Goal: Transaction & Acquisition: Obtain resource

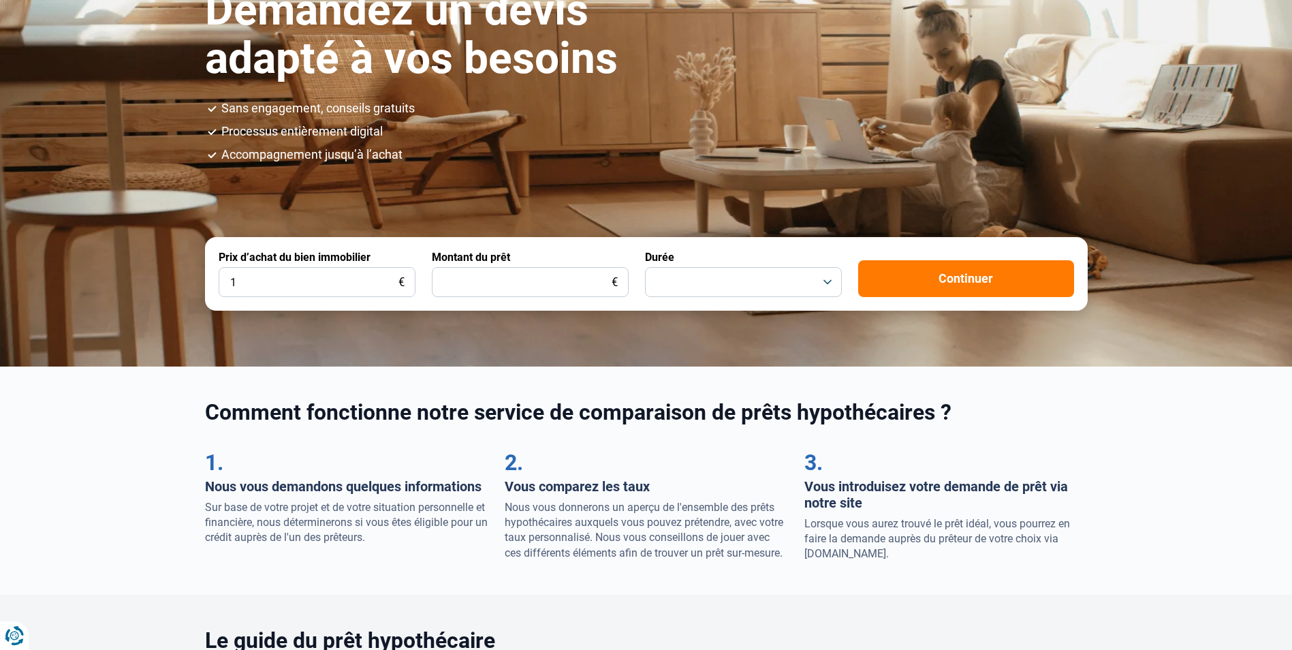
drag, startPoint x: 236, startPoint y: 277, endPoint x: 228, endPoint y: 278, distance: 7.5
click at [228, 278] on input "1" at bounding box center [317, 282] width 197 height 30
type input "700.000"
click at [576, 283] on input "Montant du prêt" at bounding box center [530, 282] width 197 height 30
type input "400.000"
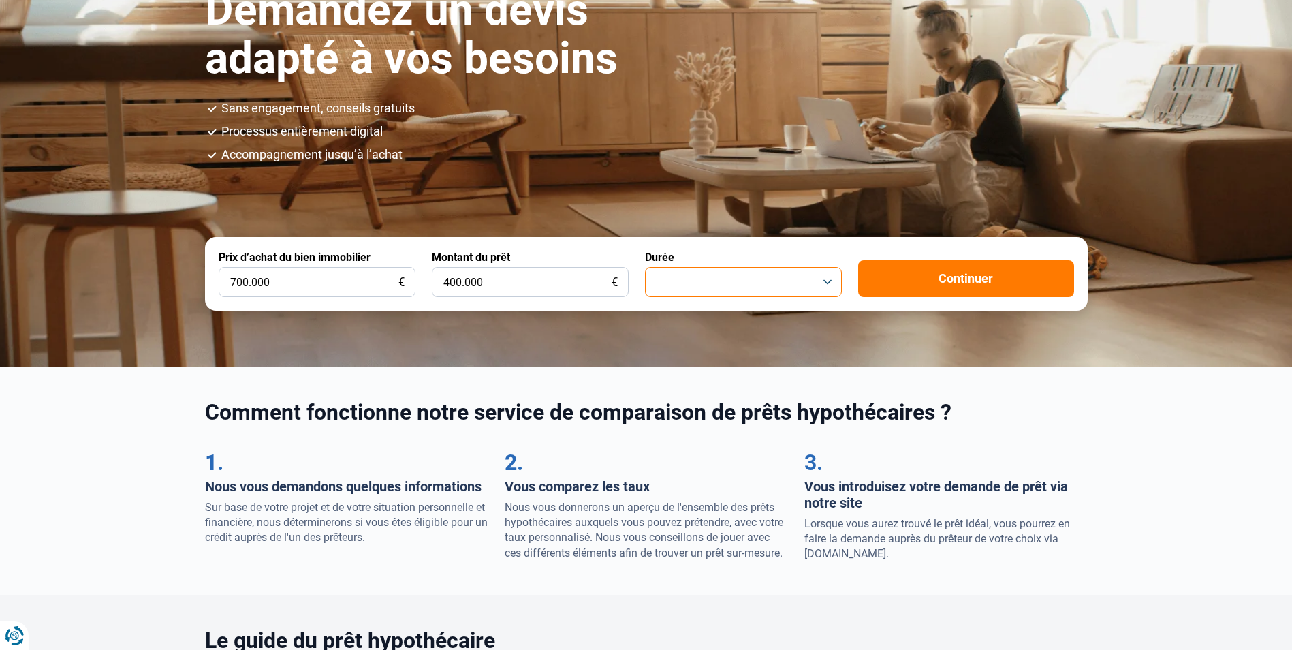
click at [826, 287] on button "button" at bounding box center [743, 282] width 197 height 30
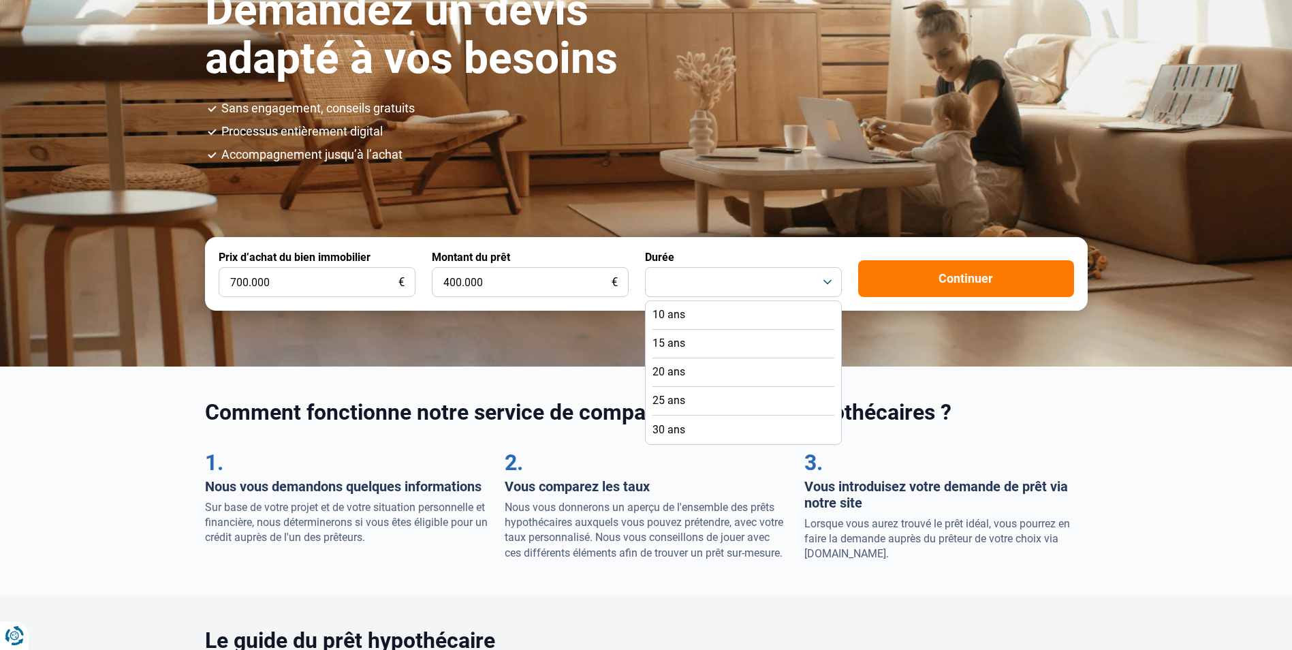
click at [661, 339] on span "15 ans" at bounding box center [669, 343] width 33 height 15
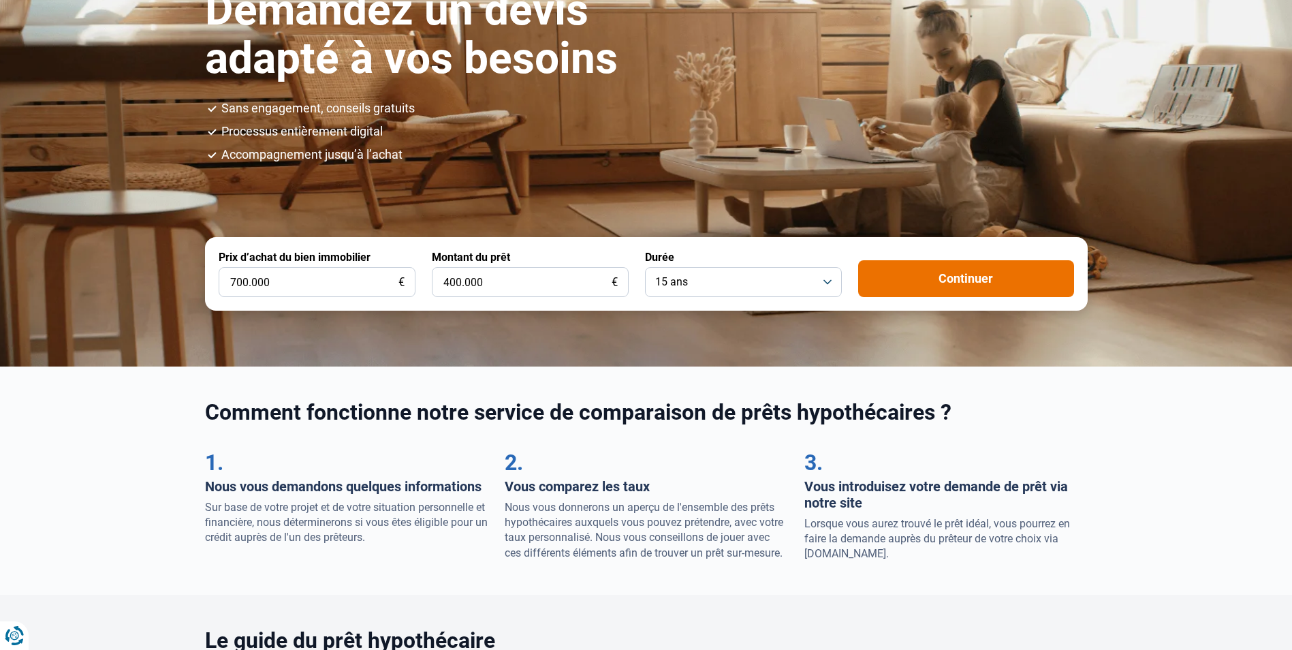
click at [933, 275] on button "Continuer" at bounding box center [966, 278] width 216 height 37
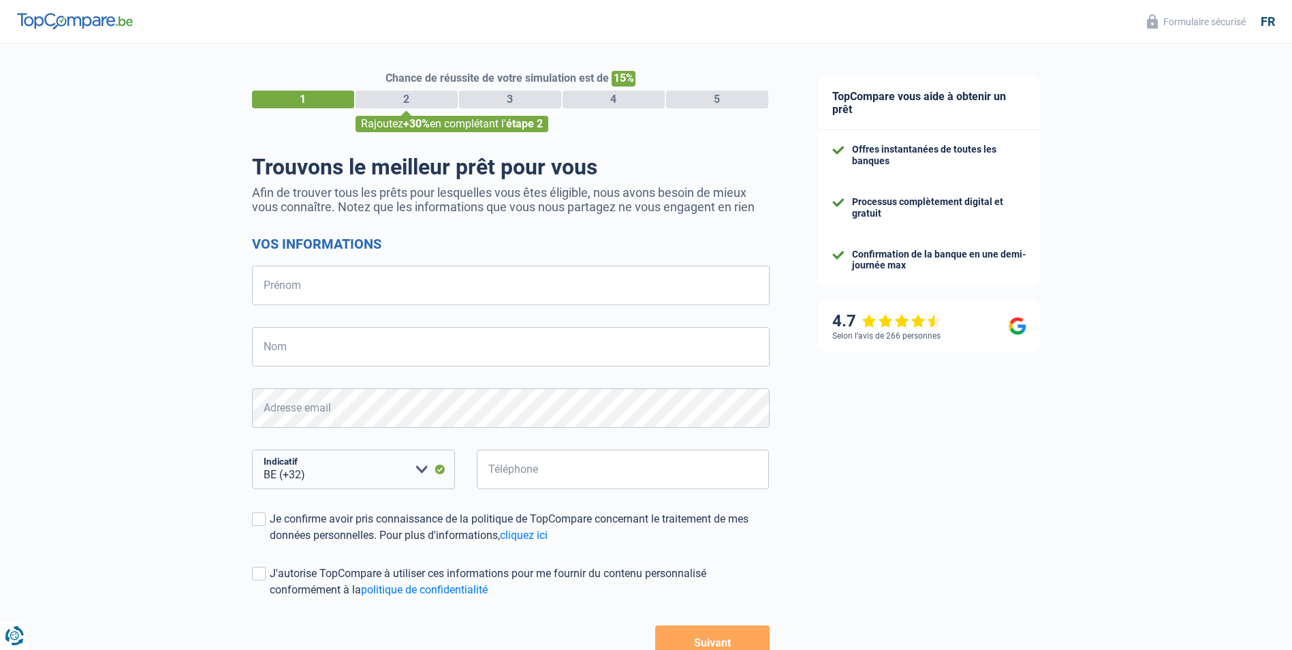
select select "32"
click at [492, 293] on input "Prénom" at bounding box center [511, 286] width 518 height 40
type input "[PERSON_NAME]"
type input "Tabury"
click at [519, 476] on input "Téléphone" at bounding box center [623, 470] width 293 height 40
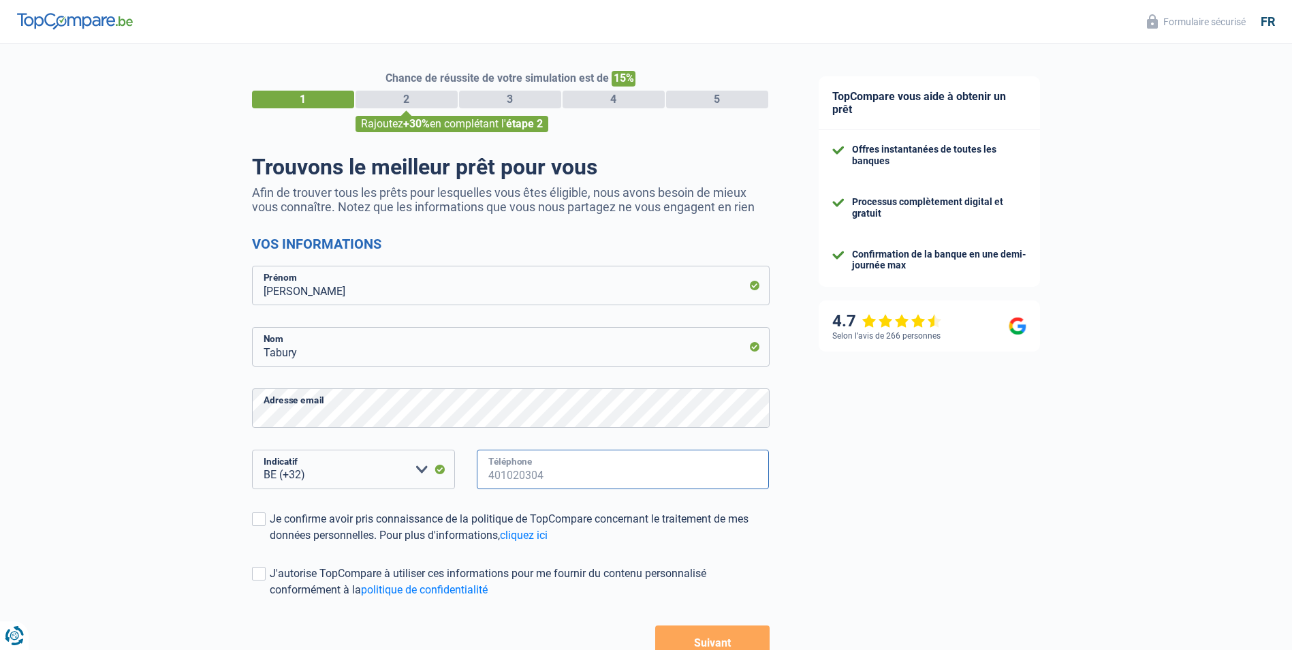
type input "485726484"
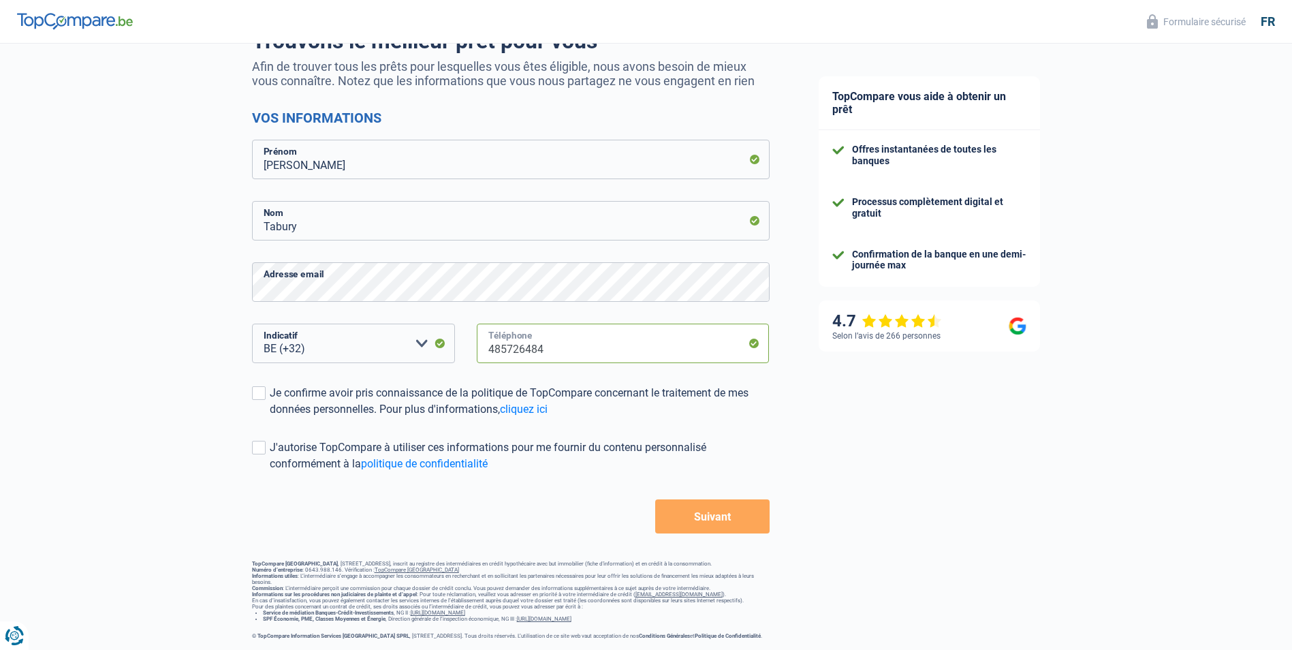
scroll to position [136, 0]
